Goal: Transaction & Acquisition: Obtain resource

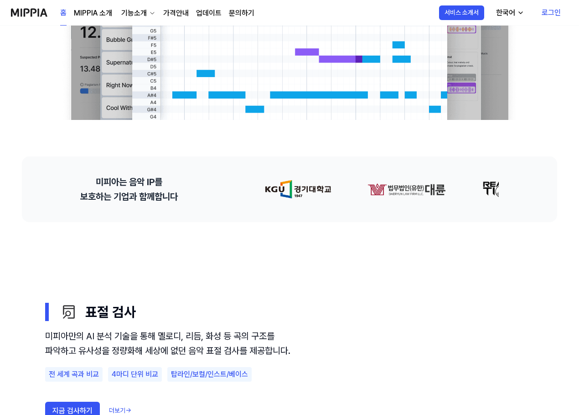
scroll to position [46, 0]
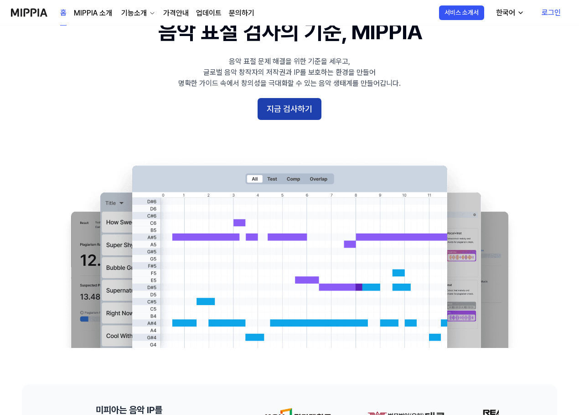
click at [273, 115] on button "지금 검사하기" at bounding box center [290, 109] width 64 height 22
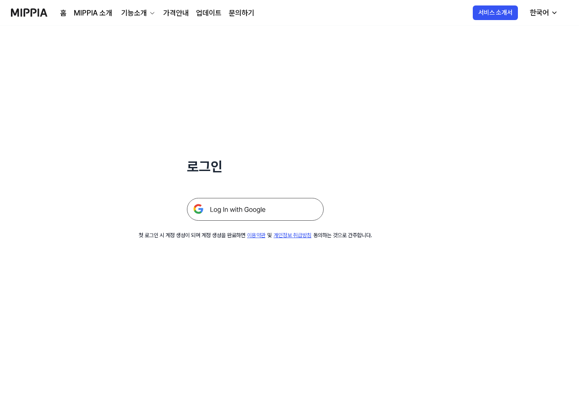
scroll to position [46, 0]
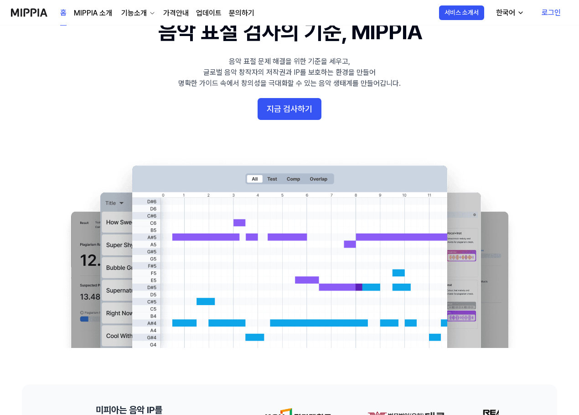
drag, startPoint x: 228, startPoint y: 139, endPoint x: 223, endPoint y: 140, distance: 4.7
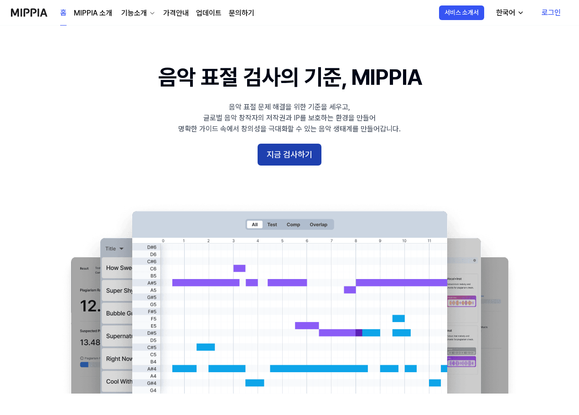
click at [286, 161] on button "지금 검사하기" at bounding box center [290, 155] width 64 height 22
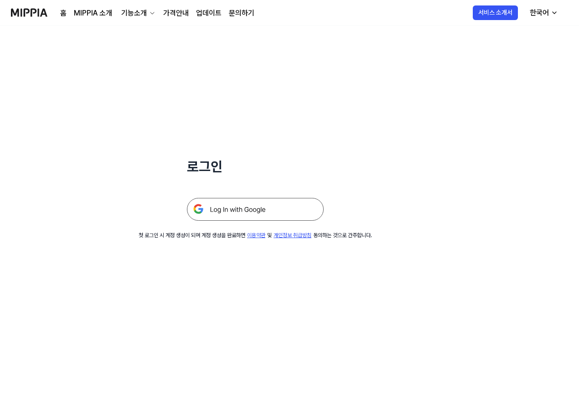
click at [249, 201] on img at bounding box center [255, 209] width 137 height 23
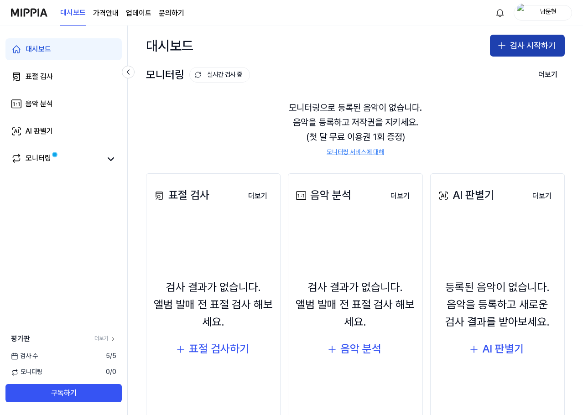
click at [521, 50] on button "검사 시작하기" at bounding box center [527, 46] width 75 height 22
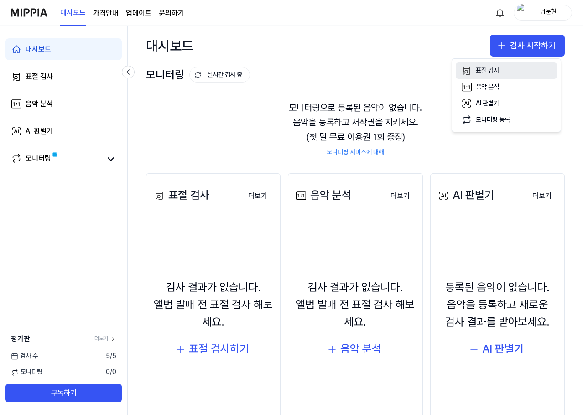
click at [489, 69] on div "표절 검사" at bounding box center [487, 70] width 23 height 9
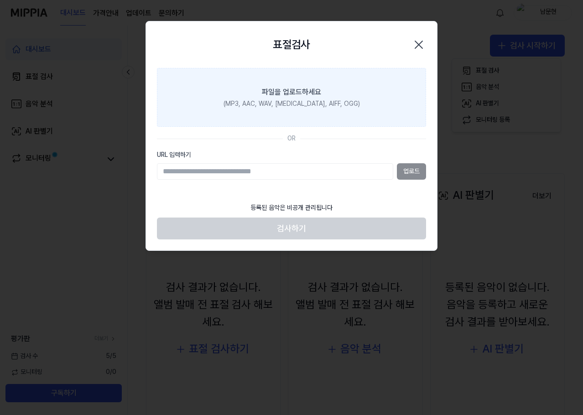
click at [301, 101] on div "(MP3, AAC, WAV, FLAC, AIFF, OGG)" at bounding box center [291, 103] width 136 height 9
click at [0, 0] on input "파일을 업로드하세요 (MP3, AAC, WAV, FLAC, AIFF, OGG)" at bounding box center [0, 0] width 0 height 0
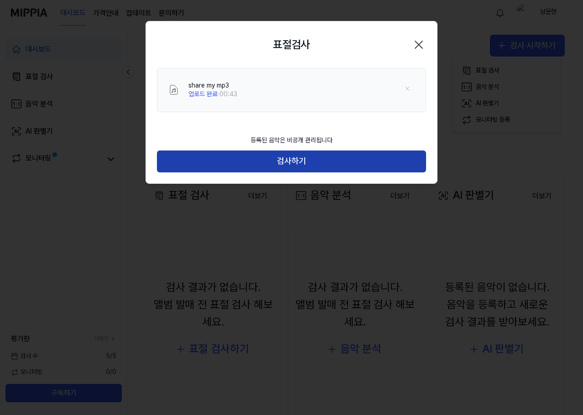
click at [300, 152] on button "검사하기" at bounding box center [291, 161] width 269 height 22
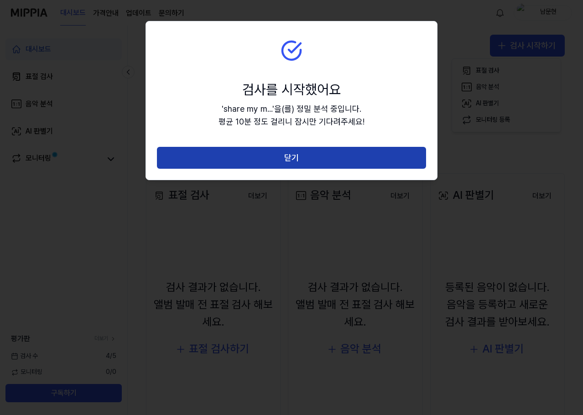
click at [301, 161] on button "닫기" at bounding box center [291, 158] width 269 height 22
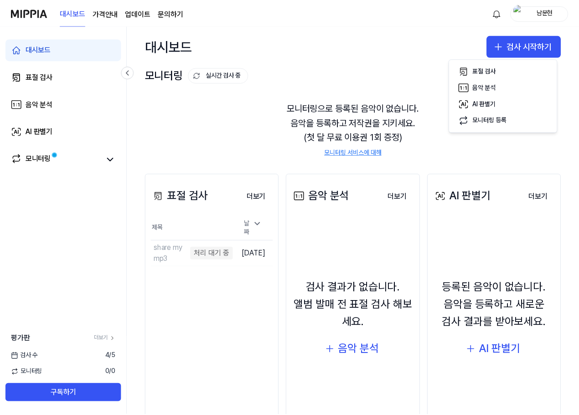
scroll to position [56, 0]
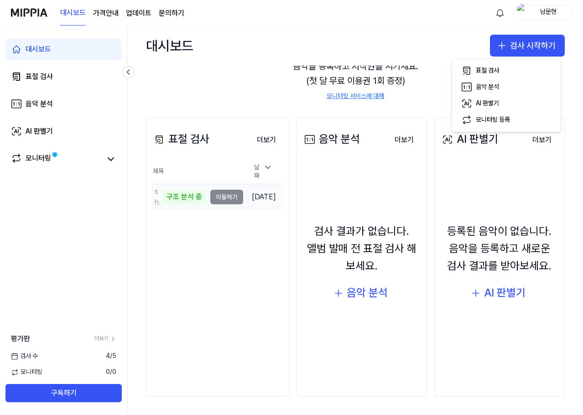
click at [229, 194] on td "share my mp3 구조 분석 중 이동하기" at bounding box center [197, 197] width 91 height 26
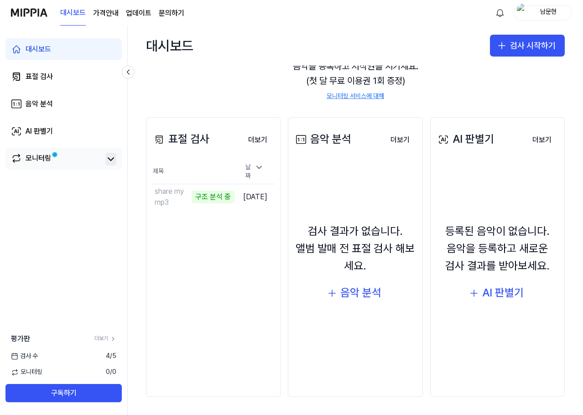
click at [106, 161] on icon at bounding box center [110, 159] width 11 height 11
click at [109, 161] on icon at bounding box center [110, 159] width 11 height 11
click at [238, 239] on div "표절 검사 더보기 표절 검사 제목 날짜 share my mp3 악보 분석 중 이동하기 2025.09.12. 더보기" at bounding box center [213, 257] width 135 height 280
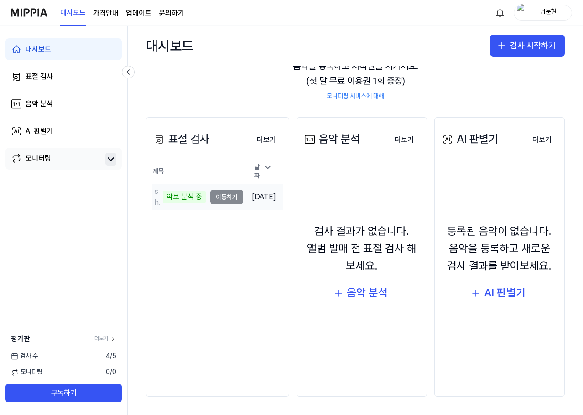
drag, startPoint x: 218, startPoint y: 190, endPoint x: 213, endPoint y: 191, distance: 4.6
click at [218, 191] on td "share my mp3 악보 분석 중 이동하기" at bounding box center [197, 197] width 91 height 26
click at [198, 191] on div "악보 분석 중" at bounding box center [184, 197] width 43 height 13
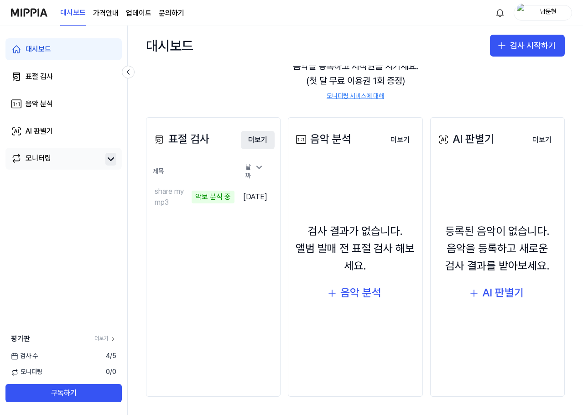
click at [258, 143] on button "더보기" at bounding box center [258, 140] width 34 height 18
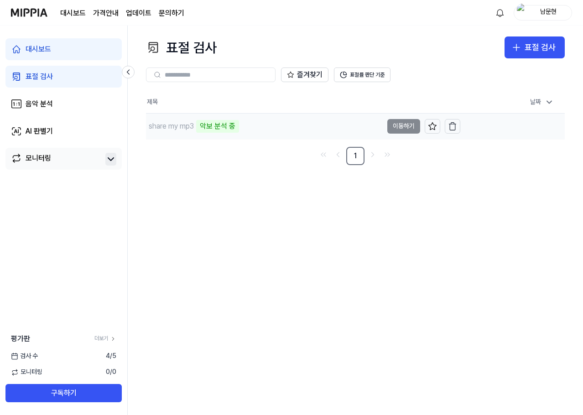
click at [398, 125] on td "share my mp3 악보 분석 중 이동하기" at bounding box center [303, 127] width 314 height 26
click at [206, 126] on div "악보 분석 중" at bounding box center [217, 126] width 43 height 13
click at [556, 200] on div "표절 검사 표절 검사 표절 검사 음악 분석 AI 판별기 즐겨찾기 표절률 판단 기준 제목 날짜 share my mp3 이동하기 2025.09.1…" at bounding box center [355, 220] width 455 height 389
click at [389, 123] on button "이동하기" at bounding box center [403, 126] width 33 height 15
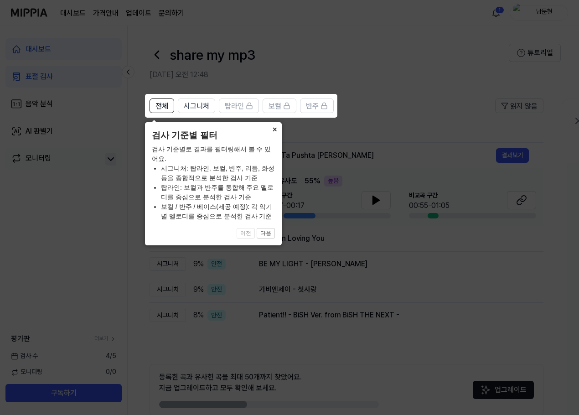
click at [273, 130] on button "×" at bounding box center [274, 128] width 15 height 13
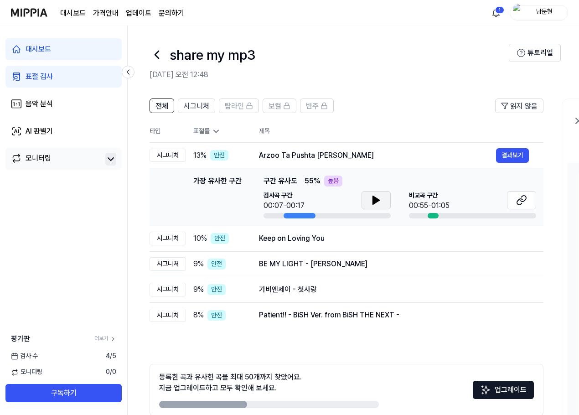
click at [372, 200] on icon at bounding box center [376, 200] width 11 height 11
click at [383, 202] on button at bounding box center [376, 200] width 29 height 18
click at [415, 199] on span "비교곡 구간" at bounding box center [429, 195] width 41 height 9
click at [376, 196] on icon at bounding box center [376, 200] width 11 height 11
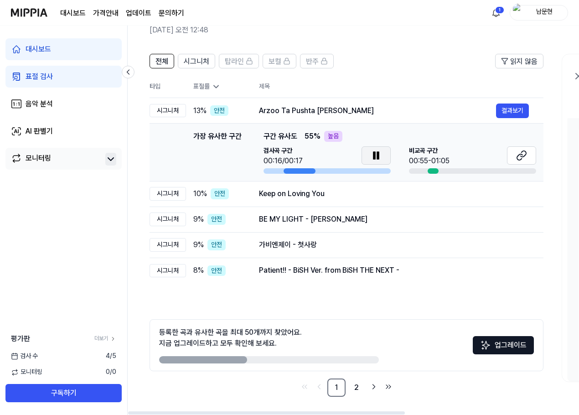
click at [376, 157] on icon at bounding box center [376, 155] width 11 height 11
click at [511, 106] on button "결과보기" at bounding box center [512, 111] width 33 height 15
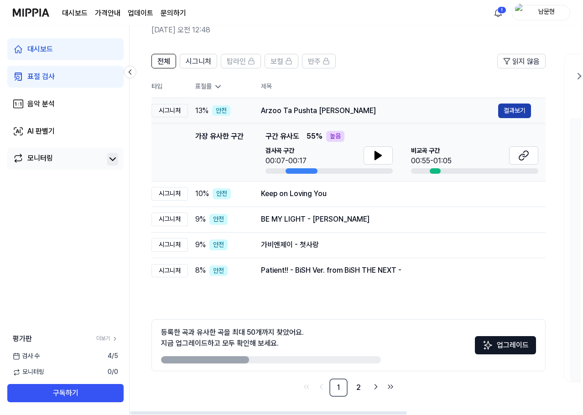
scroll to position [0, 0]
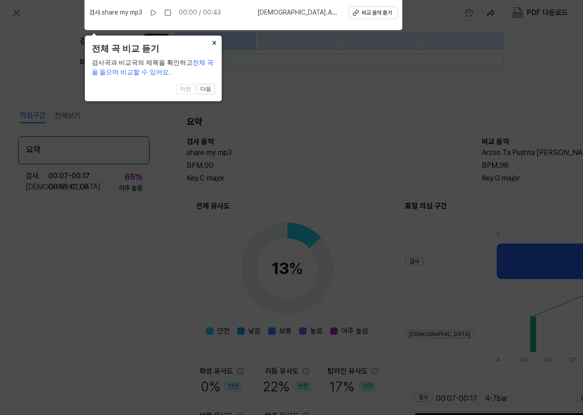
click at [211, 43] on button "×" at bounding box center [214, 42] width 15 height 13
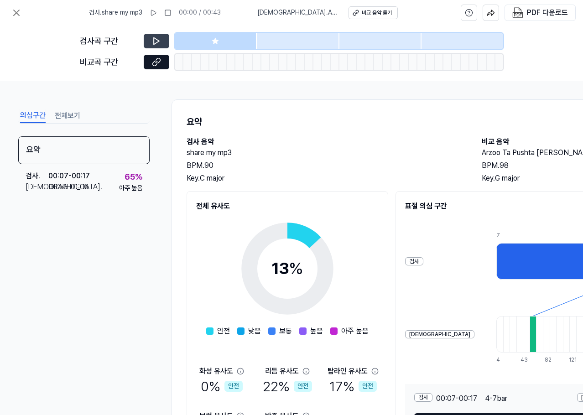
click at [154, 46] on button at bounding box center [157, 41] width 26 height 15
click at [155, 42] on icon at bounding box center [156, 40] width 9 height 9
click at [160, 40] on icon at bounding box center [156, 40] width 9 height 9
click at [291, 41] on div at bounding box center [298, 41] width 82 height 16
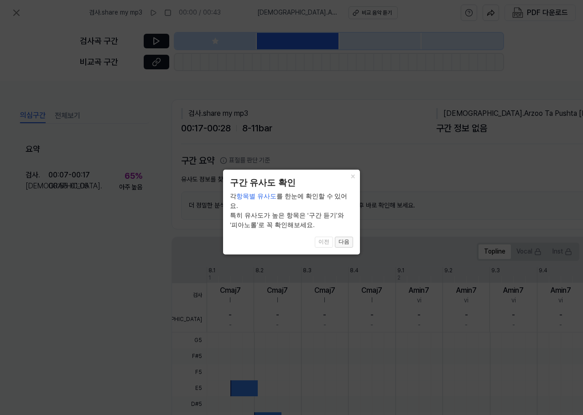
click at [340, 237] on button "다음" at bounding box center [344, 242] width 18 height 11
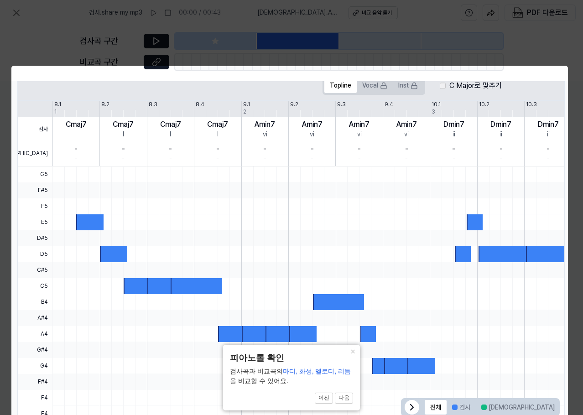
click at [379, 156] on div "- -" at bounding box center [359, 153] width 47 height 25
click at [355, 352] on button "×" at bounding box center [352, 351] width 15 height 13
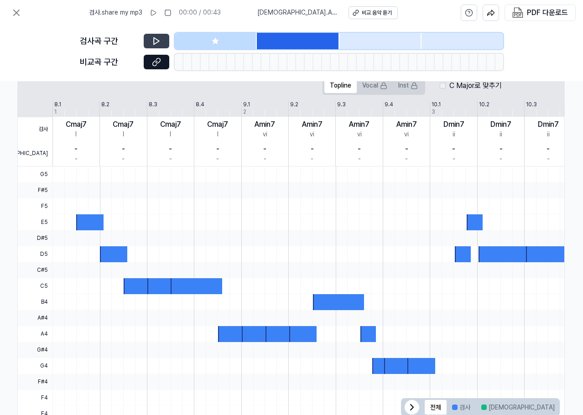
click at [148, 38] on button at bounding box center [157, 41] width 26 height 15
click at [272, 39] on div at bounding box center [298, 41] width 82 height 16
click at [155, 57] on icon at bounding box center [156, 61] width 9 height 9
click at [358, 10] on icon at bounding box center [355, 13] width 6 height 6
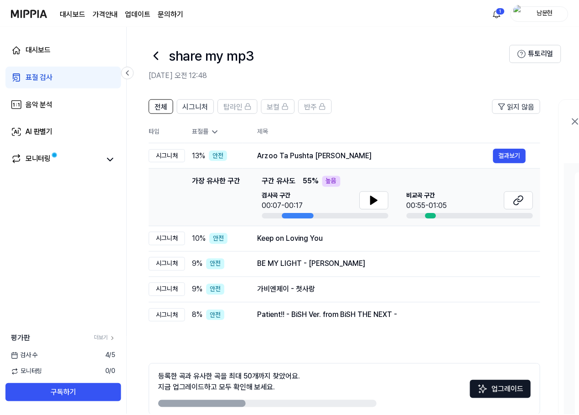
scroll to position [45, 0]
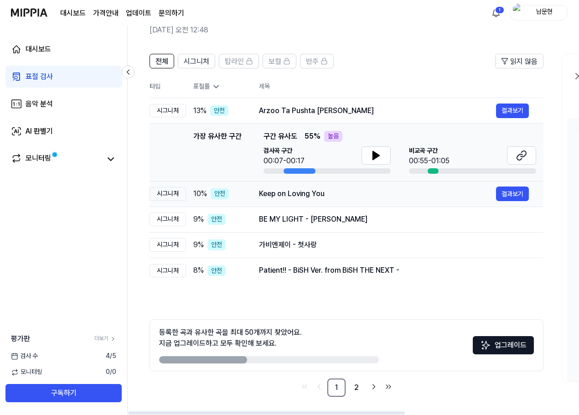
click at [278, 194] on div "Keep on Loving You" at bounding box center [377, 193] width 237 height 11
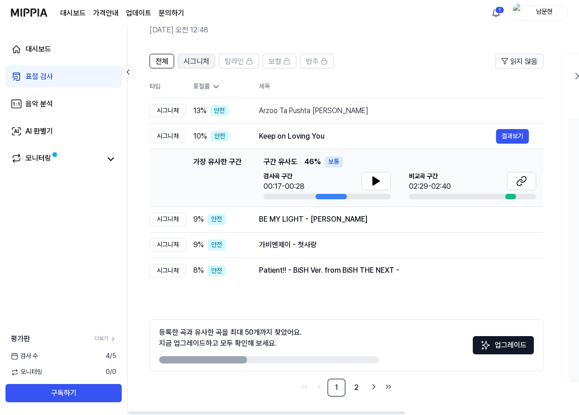
click at [206, 62] on span "시그니처" at bounding box center [197, 61] width 26 height 11
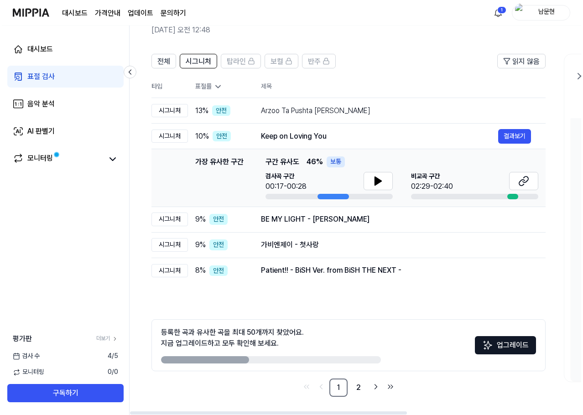
scroll to position [0, 0]
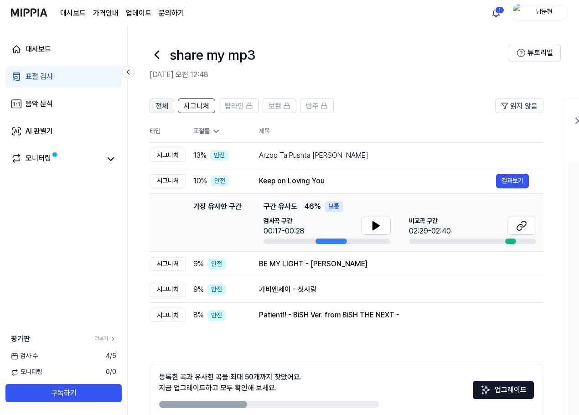
click at [159, 104] on span "전체" at bounding box center [162, 106] width 13 height 11
click at [194, 108] on span "시그니처" at bounding box center [197, 106] width 26 height 11
click at [519, 227] on icon at bounding box center [521, 225] width 11 height 11
click at [363, 223] on button at bounding box center [376, 226] width 29 height 18
click at [375, 225] on icon at bounding box center [374, 225] width 2 height 7
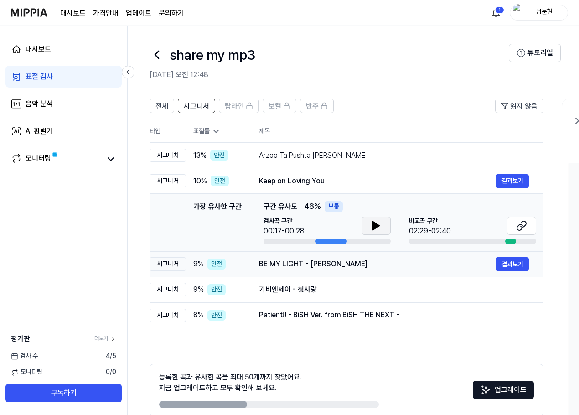
click at [347, 256] on td "BE MY LIGHT - 윤두준 결과보기" at bounding box center [393, 264] width 299 height 26
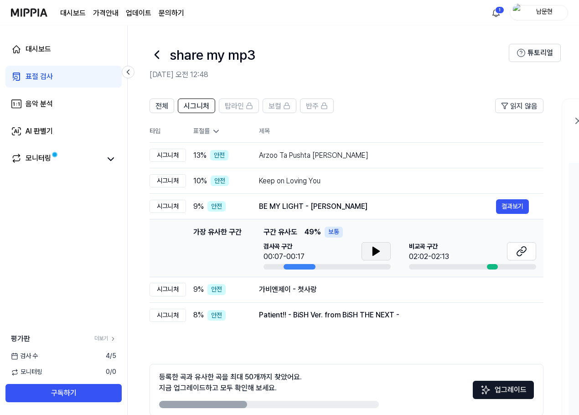
click at [379, 247] on icon at bounding box center [376, 251] width 11 height 11
click at [380, 249] on icon at bounding box center [376, 251] width 11 height 11
click at [521, 247] on icon at bounding box center [521, 251] width 11 height 11
click at [322, 315] on div "Patient!! - BiSH Ver. from BiSH THE NEXT -" at bounding box center [377, 315] width 237 height 11
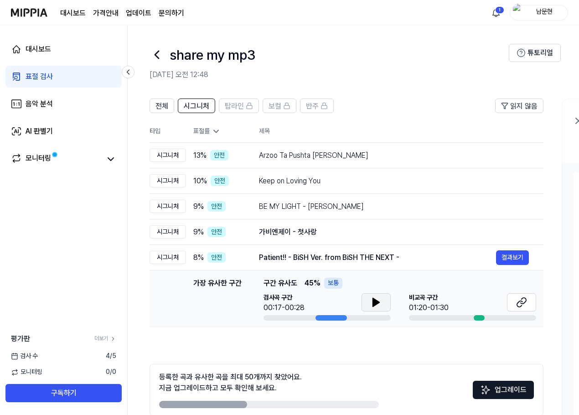
click at [373, 295] on button at bounding box center [376, 302] width 29 height 18
click at [378, 299] on icon at bounding box center [378, 302] width 2 height 7
click at [530, 301] on button at bounding box center [521, 302] width 29 height 18
click at [153, 105] on button "전체" at bounding box center [162, 106] width 25 height 15
click at [56, 151] on span at bounding box center [55, 154] width 6 height 6
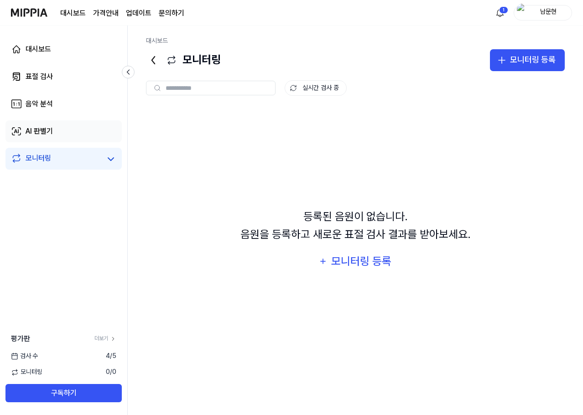
click at [52, 126] on div "AI 판별기" at bounding box center [39, 131] width 27 height 11
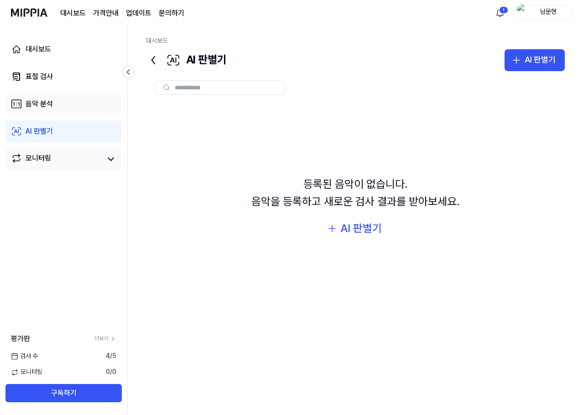
click at [59, 105] on link "음악 분석" at bounding box center [63, 104] width 116 height 22
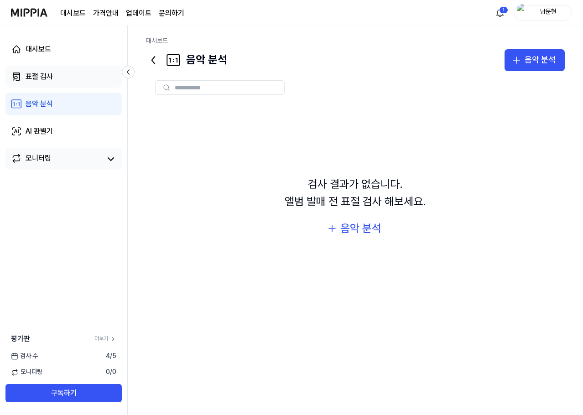
click at [62, 81] on link "표절 검사" at bounding box center [63, 77] width 116 height 22
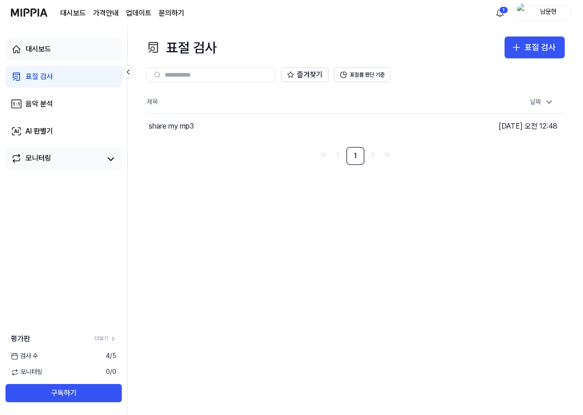
click at [71, 60] on link "대시보드" at bounding box center [63, 49] width 116 height 22
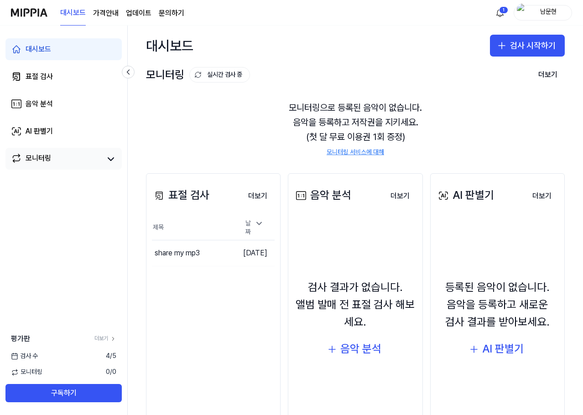
click at [70, 46] on link "대시보드" at bounding box center [63, 49] width 116 height 22
click at [216, 252] on button "이동하기" at bounding box center [218, 253] width 33 height 15
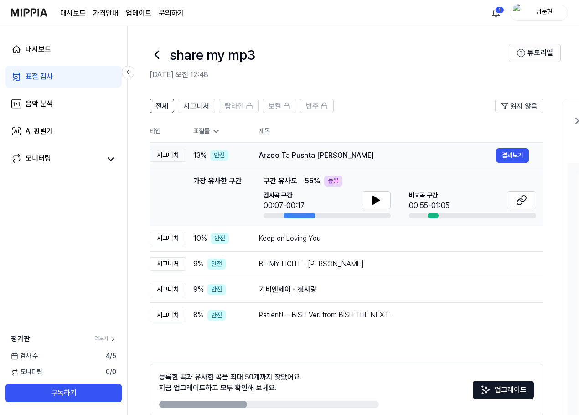
click at [172, 154] on div "시그니처" at bounding box center [168, 156] width 36 height 14
click at [204, 132] on div "표절률" at bounding box center [218, 131] width 51 height 9
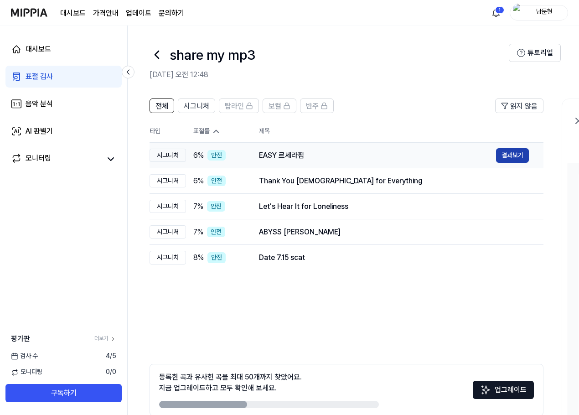
click at [513, 154] on button "결과보기" at bounding box center [512, 155] width 33 height 15
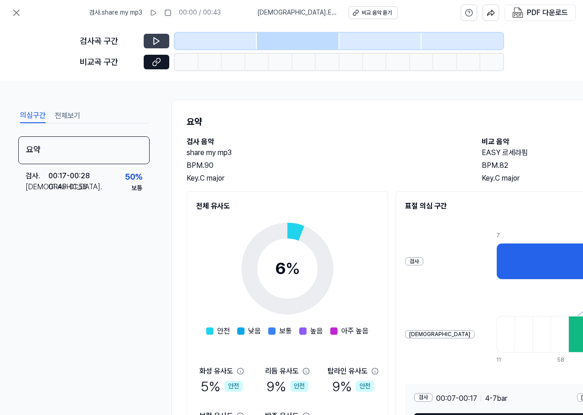
click at [157, 36] on icon at bounding box center [156, 40] width 9 height 9
click at [155, 36] on button at bounding box center [157, 41] width 26 height 15
click at [325, 123] on h1 "요약" at bounding box center [473, 121] width 572 height 15
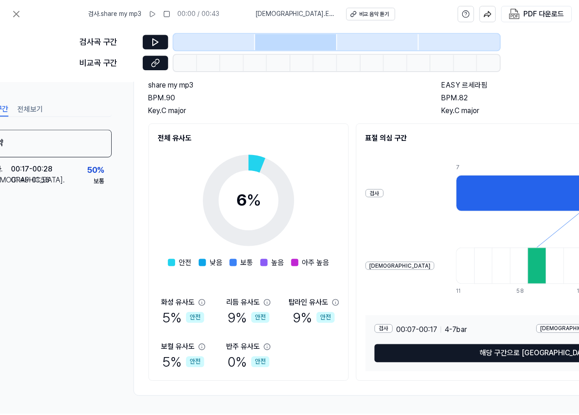
scroll to position [72, 66]
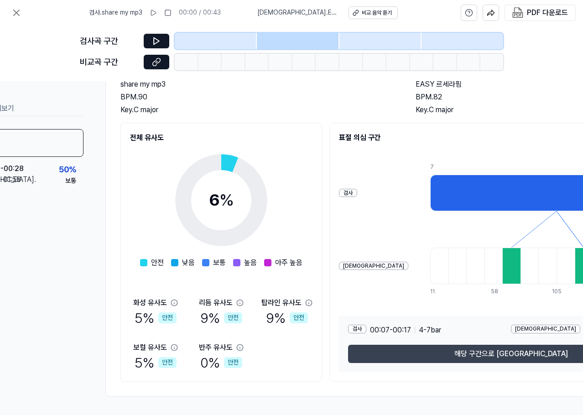
click at [486, 346] on button "해당 구간으로 [GEOGRAPHIC_DATA]" at bounding box center [511, 354] width 326 height 18
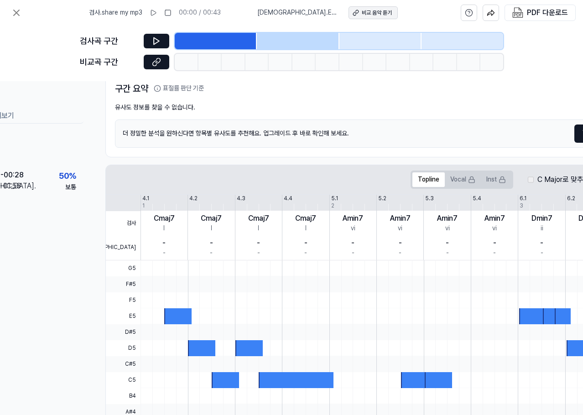
click at [362, 10] on div "비교 음악 듣기" at bounding box center [377, 13] width 30 height 8
click at [161, 157] on div "검사 . share my mp3 00:07 - 00:17 4 - 7 bar 비교 . EASY 르세라핌 구간 정보 없음 구간 요약 표절률 판단 …" at bounding box center [378, 92] width 547 height 130
click at [159, 63] on icon at bounding box center [156, 61] width 9 height 9
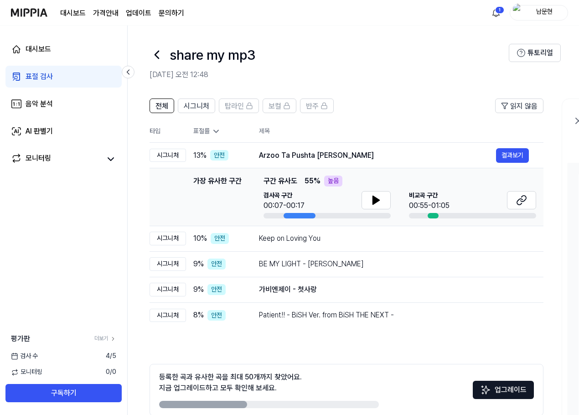
click at [208, 129] on div "표절률" at bounding box center [218, 131] width 51 height 9
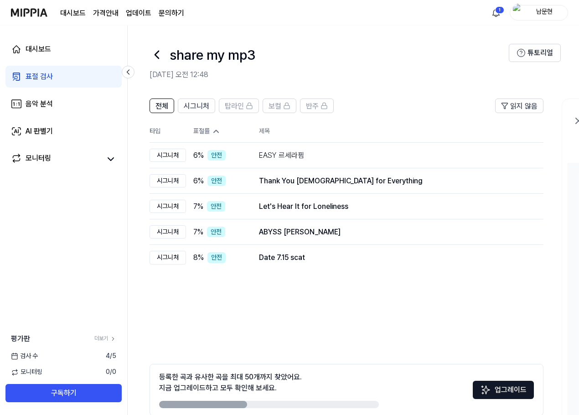
click at [216, 130] on icon at bounding box center [216, 131] width 5 height 2
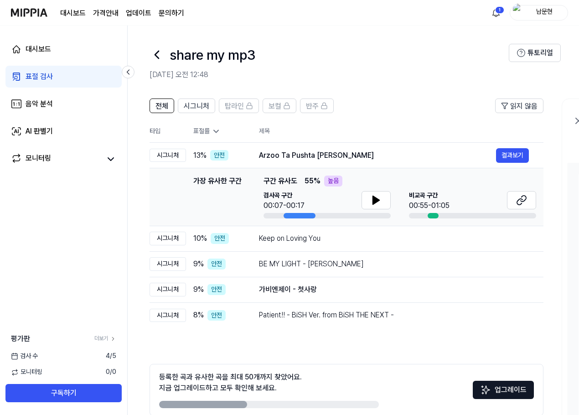
click at [216, 130] on icon at bounding box center [216, 131] width 9 height 9
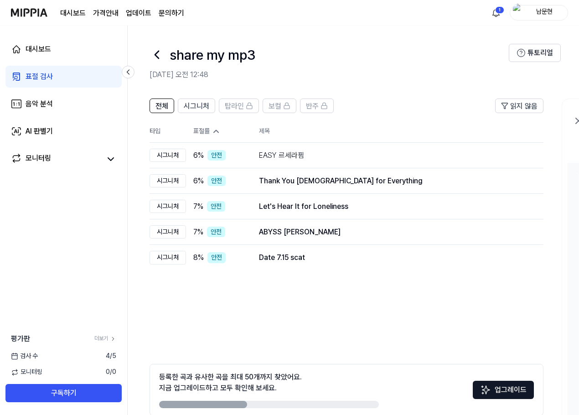
click at [216, 130] on icon at bounding box center [216, 131] width 5 height 2
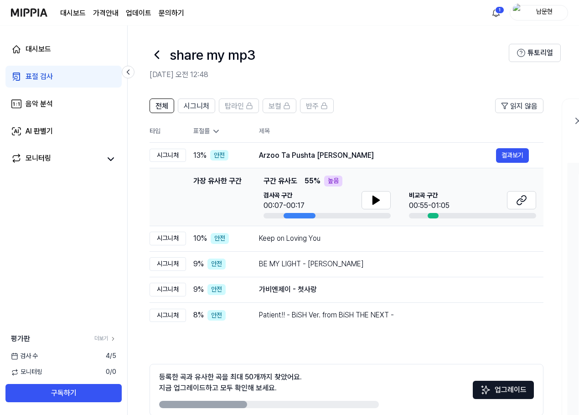
click at [216, 130] on icon at bounding box center [216, 131] width 9 height 9
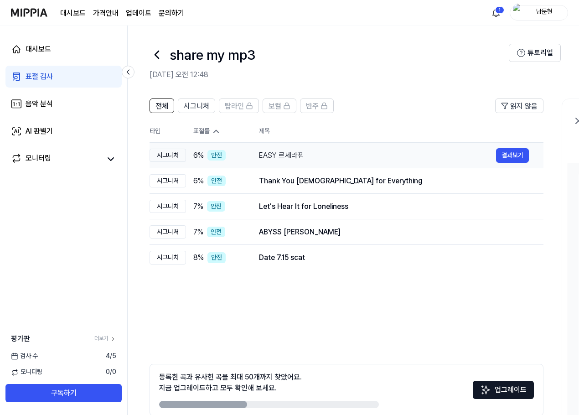
click at [288, 156] on div "EASY 르세라핌" at bounding box center [377, 155] width 237 height 11
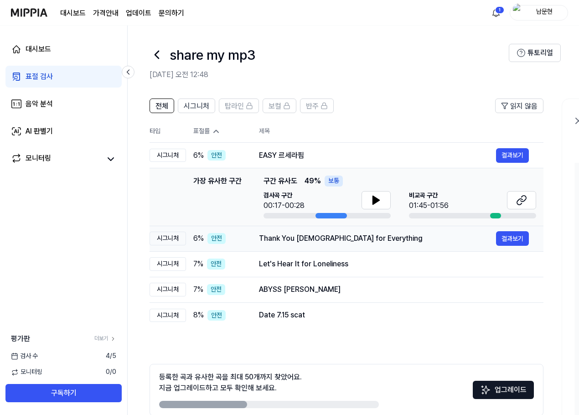
click at [368, 241] on div "Thank You God for Everything" at bounding box center [377, 238] width 237 height 11
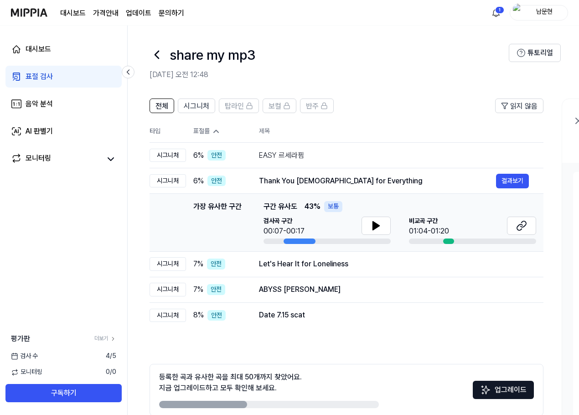
click at [446, 207] on div "가장 유사한 구간 구간 유사도 43 % 보통" at bounding box center [400, 206] width 273 height 11
click at [523, 229] on icon at bounding box center [521, 225] width 11 height 11
click at [403, 113] on header "전체 시그니처 탑라인 보컬 반주 읽지 않음" at bounding box center [347, 110] width 394 height 22
click at [440, 259] on div "Let's Hear It for Loneliness" at bounding box center [377, 264] width 237 height 11
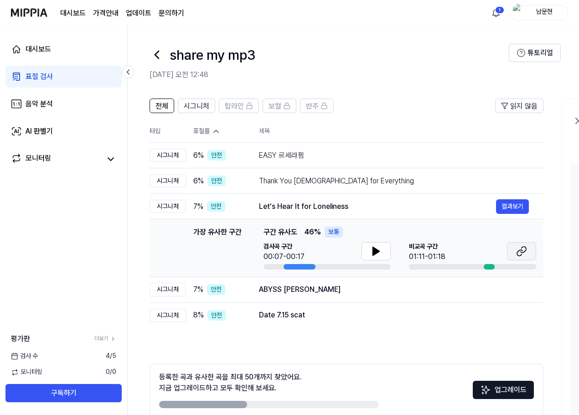
click at [529, 252] on button at bounding box center [521, 251] width 29 height 18
click at [444, 36] on header "share my mp3 2025.09.13 오전 12:48 튜토리얼" at bounding box center [353, 58] width 451 height 64
click at [349, 296] on div "ABYSS JIN 결과보기" at bounding box center [394, 289] width 270 height 15
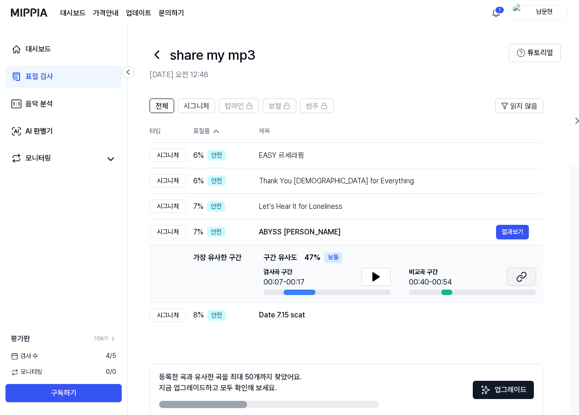
click at [529, 280] on button at bounding box center [521, 277] width 29 height 18
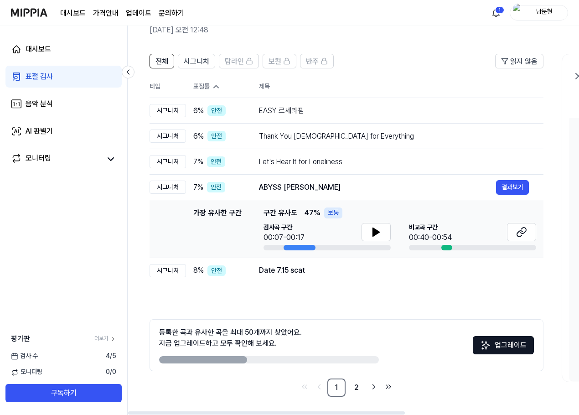
drag, startPoint x: 216, startPoint y: 361, endPoint x: 264, endPoint y: 356, distance: 47.7
click at [264, 356] on div at bounding box center [269, 359] width 220 height 7
drag, startPoint x: 228, startPoint y: 360, endPoint x: 262, endPoint y: 357, distance: 34.3
click at [262, 357] on div at bounding box center [269, 359] width 220 height 7
click at [354, 388] on link "2" at bounding box center [356, 388] width 18 height 18
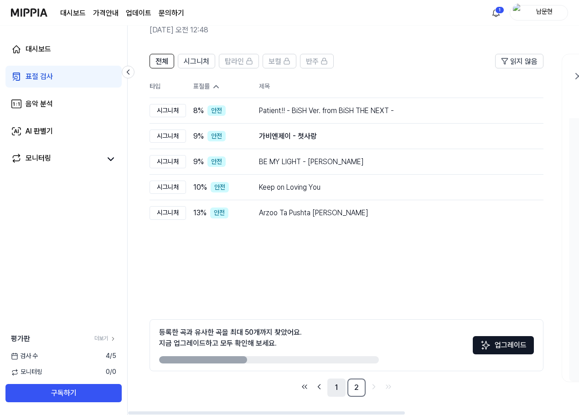
click at [335, 388] on link "1" at bounding box center [336, 388] width 18 height 18
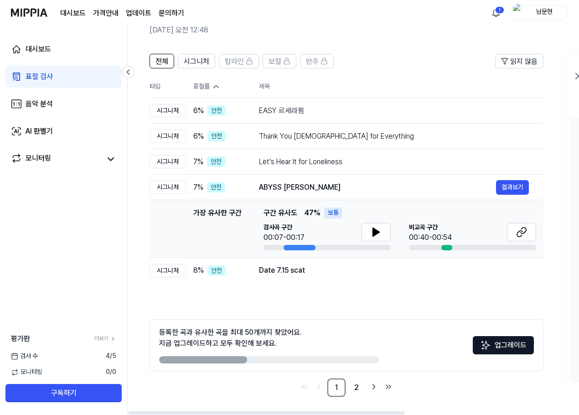
click at [197, 51] on div "전체 시그니처 탑라인 보컬 반주 읽지 않음 전체 시그니처 탑라인 보컬 반주 타입 표절률 제목 표절률 읽지 않음 시그니처 6 % 안전 EASY …" at bounding box center [495, 230] width 735 height 370
click at [196, 62] on span "시그니처" at bounding box center [197, 61] width 26 height 11
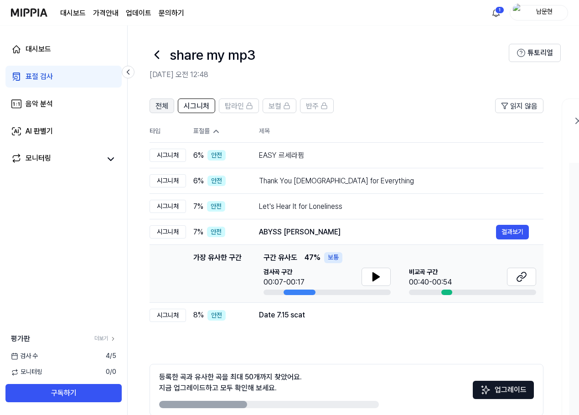
click at [166, 107] on span "전체" at bounding box center [162, 106] width 13 height 11
click at [154, 56] on icon at bounding box center [157, 54] width 15 height 15
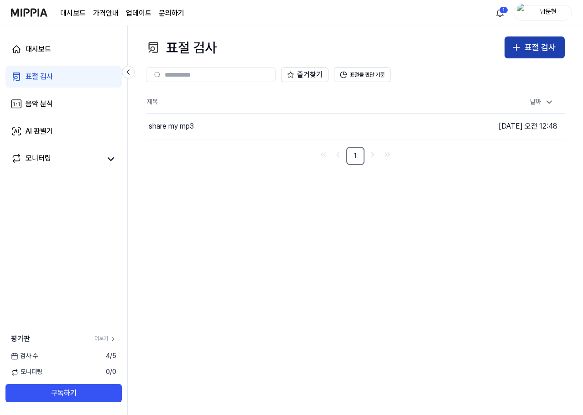
click at [523, 38] on button "표절 검사" at bounding box center [534, 47] width 60 height 22
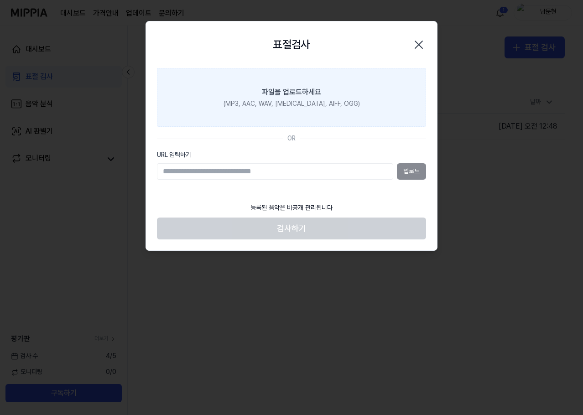
click at [312, 94] on div "파일을 업로드하세요" at bounding box center [291, 92] width 59 height 11
click at [0, 0] on input "파일을 업로드하세요 (MP3, AAC, WAV, FLAC, AIFF, OGG)" at bounding box center [0, 0] width 0 height 0
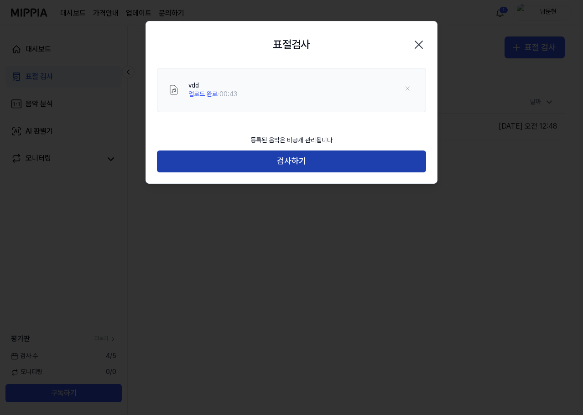
click at [335, 153] on button "검사하기" at bounding box center [291, 161] width 269 height 22
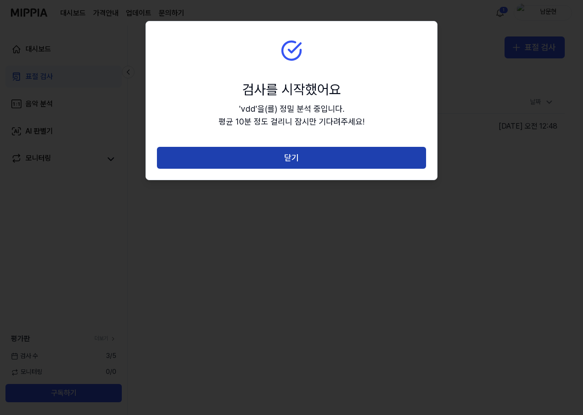
click at [340, 161] on button "닫기" at bounding box center [291, 158] width 269 height 22
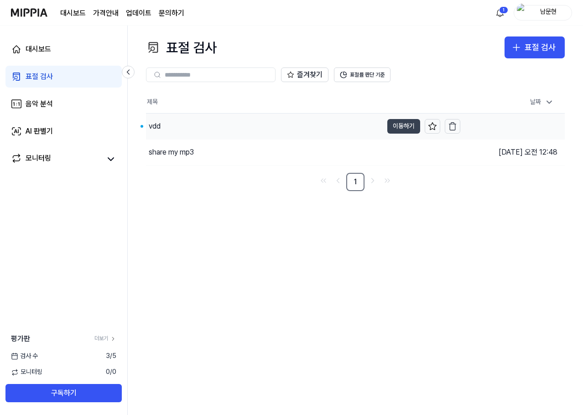
click at [403, 125] on button "이동하기" at bounding box center [403, 126] width 33 height 15
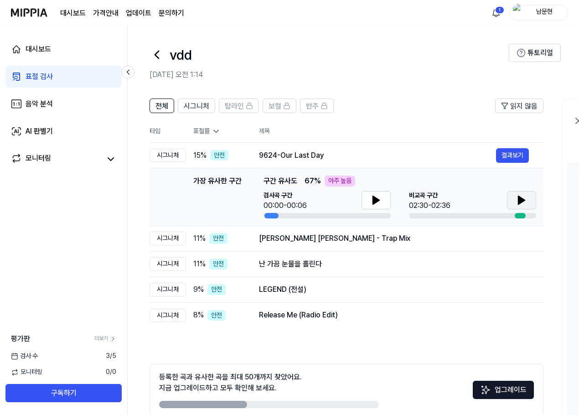
drag, startPoint x: 518, startPoint y: 204, endPoint x: 530, endPoint y: 207, distance: 12.1
click at [521, 206] on button at bounding box center [521, 200] width 29 height 18
click at [375, 201] on icon at bounding box center [376, 200] width 6 height 8
click at [505, 241] on button "결과보기" at bounding box center [512, 238] width 33 height 15
click at [346, 238] on div "Meri Zindagi Ke Malik - Trap Mix" at bounding box center [377, 238] width 237 height 11
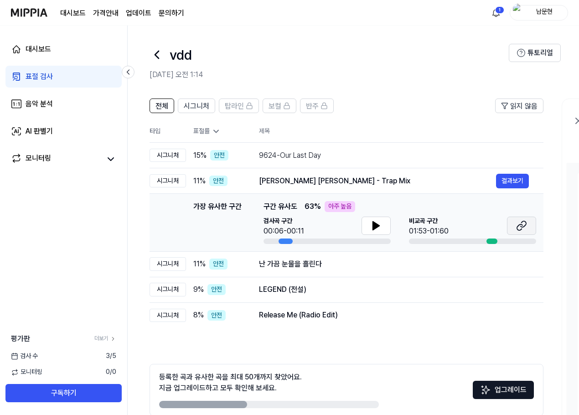
click at [522, 225] on icon at bounding box center [519, 227] width 5 height 6
click at [140, 221] on div "전체 시그니처 탑라인 보컬 반주 읽지 않음 전체 시그니처 탑라인 보컬 반주 타입 표절률 제목 표절률 읽지 않음 시그니처 15 % 안전 9624…" at bounding box center [495, 274] width 735 height 370
click at [441, 153] on div "9624-Our Last Day" at bounding box center [377, 155] width 237 height 11
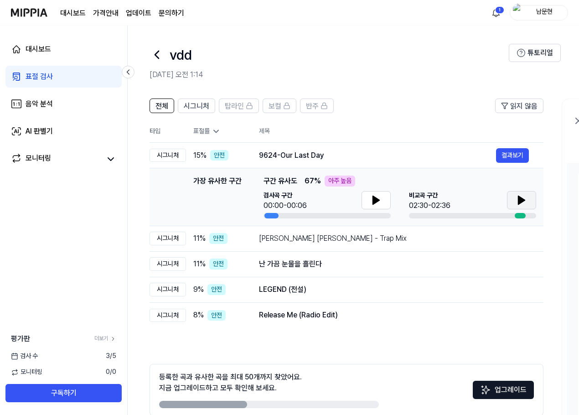
click at [523, 201] on icon at bounding box center [522, 200] width 6 height 8
click at [430, 237] on div "Meri Zindagi Ke Malik - Trap Mix" at bounding box center [377, 238] width 237 height 11
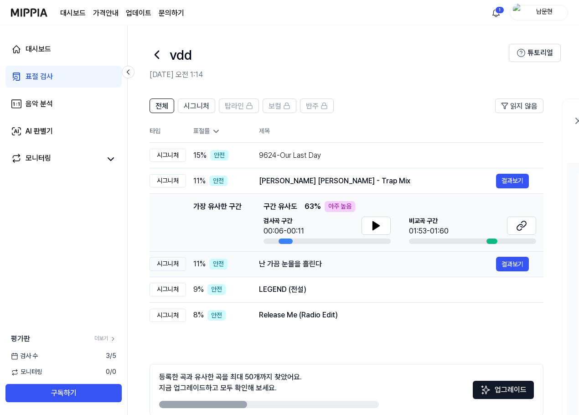
click at [444, 261] on div "난 가끔 눈물을 흘린다" at bounding box center [377, 264] width 237 height 11
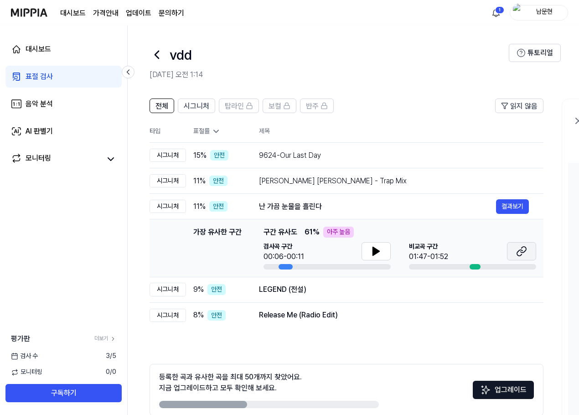
click at [515, 249] on button at bounding box center [521, 251] width 29 height 18
click at [466, 292] on div "LEGEND (전설)" at bounding box center [377, 289] width 237 height 11
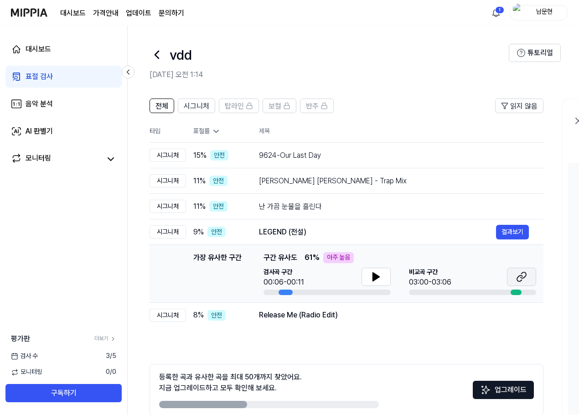
click at [521, 275] on icon at bounding box center [521, 276] width 11 height 11
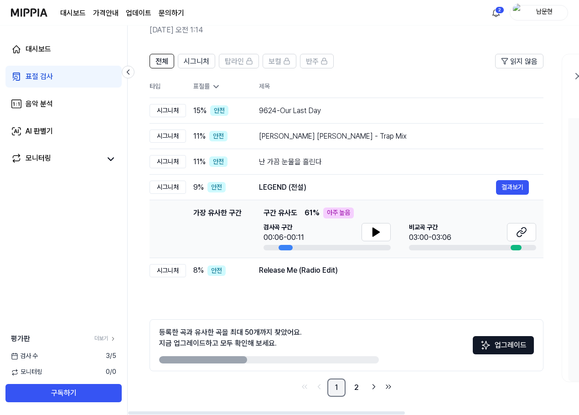
click at [335, 390] on link "1" at bounding box center [336, 388] width 18 height 18
click at [507, 270] on button "결과보기" at bounding box center [512, 270] width 33 height 15
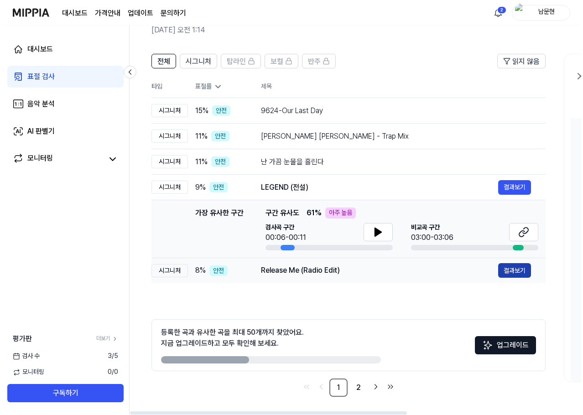
scroll to position [0, 0]
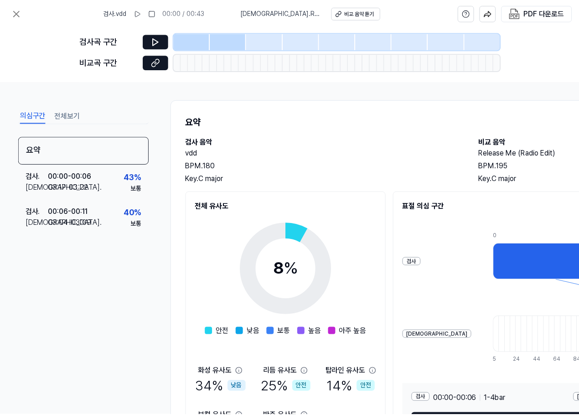
scroll to position [45, 0]
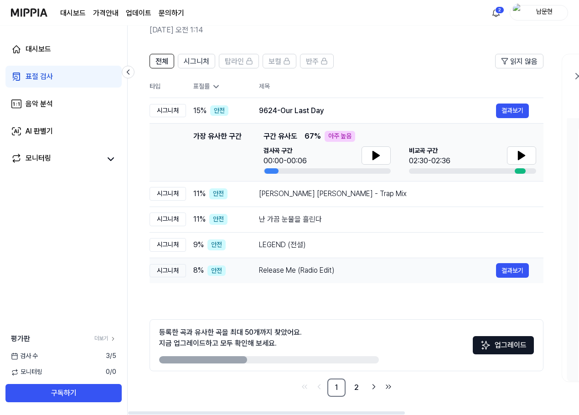
click at [352, 272] on div "Release Me (Radio Edit)" at bounding box center [377, 270] width 237 height 11
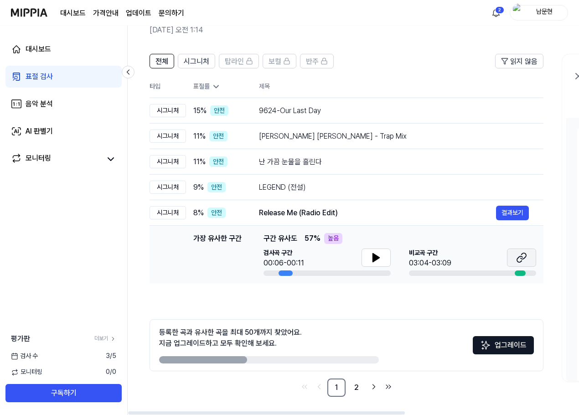
click at [526, 253] on icon at bounding box center [521, 257] width 11 height 11
click at [362, 384] on link "2" at bounding box center [356, 388] width 18 height 18
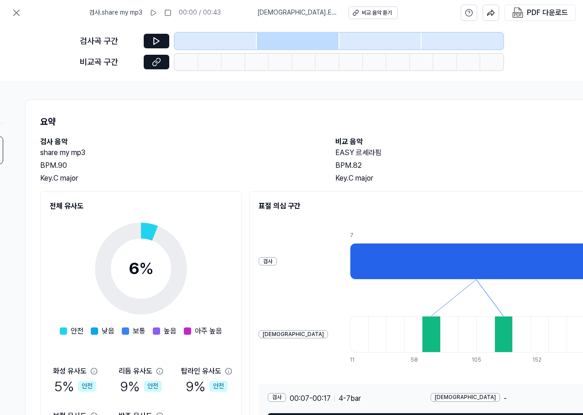
scroll to position [72, 146]
